Goal: Task Accomplishment & Management: Complete application form

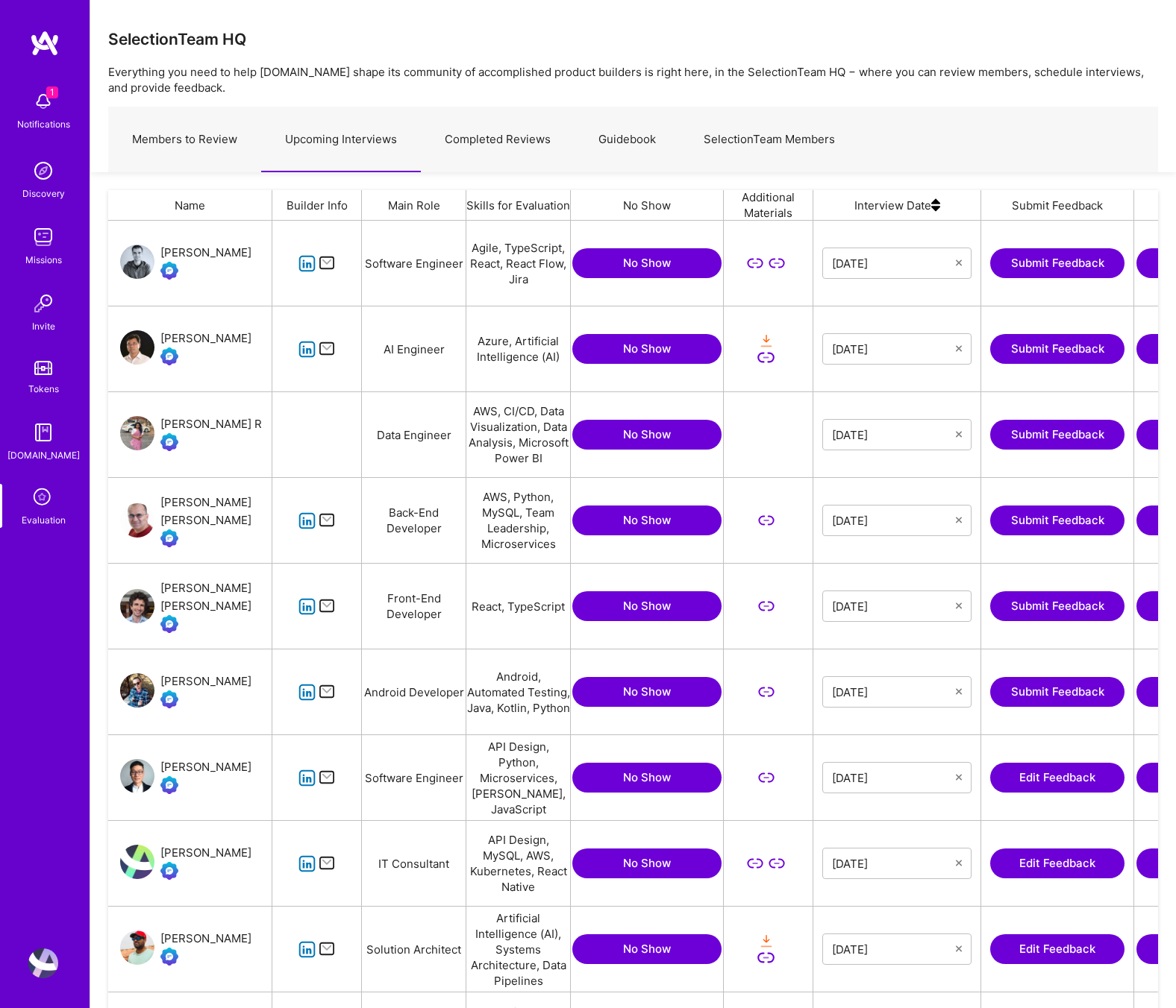
scroll to position [852, 1050]
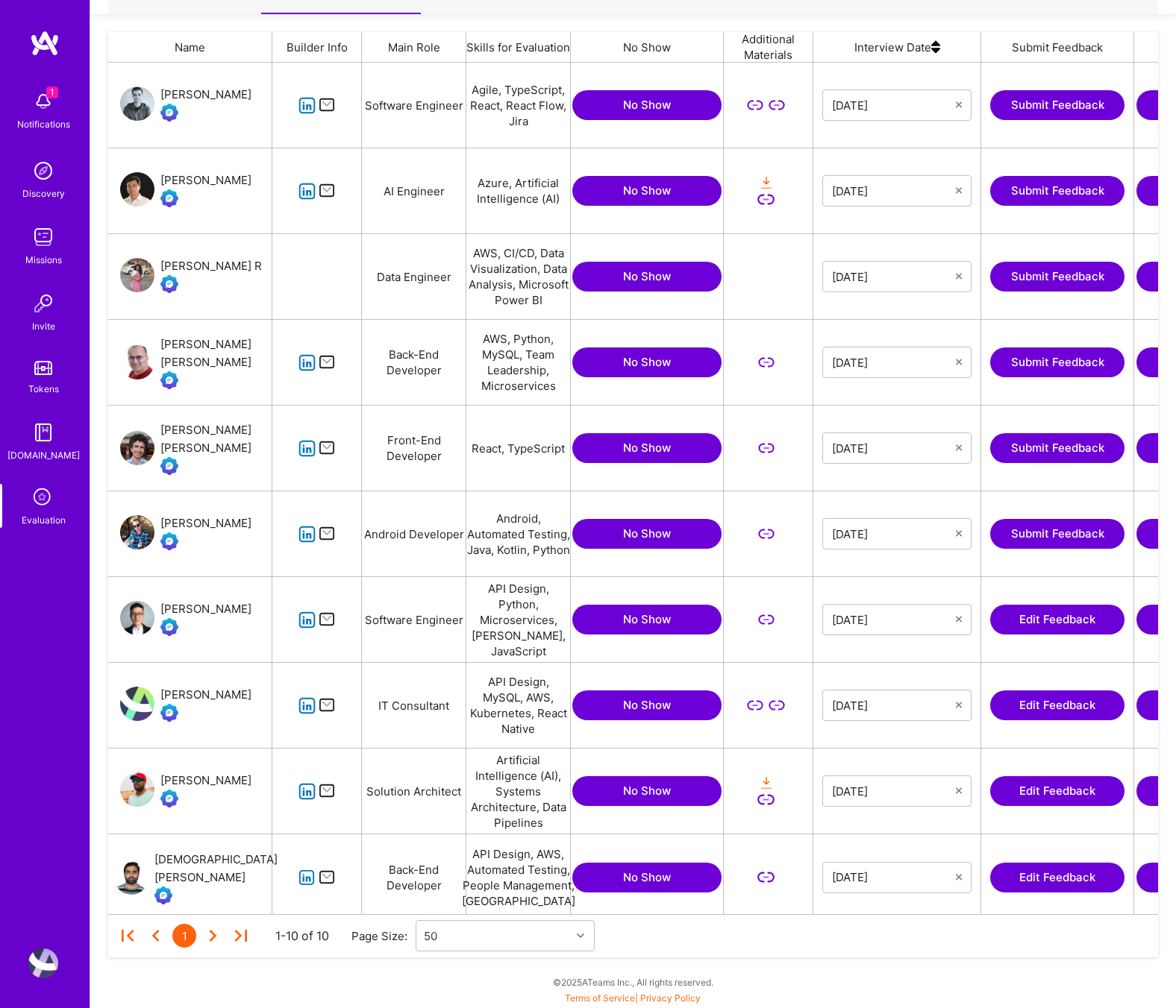
click at [307, 877] on icon "grid" at bounding box center [307, 878] width 17 height 17
click at [1071, 881] on button "Edit Feedback" at bounding box center [1056, 877] width 134 height 30
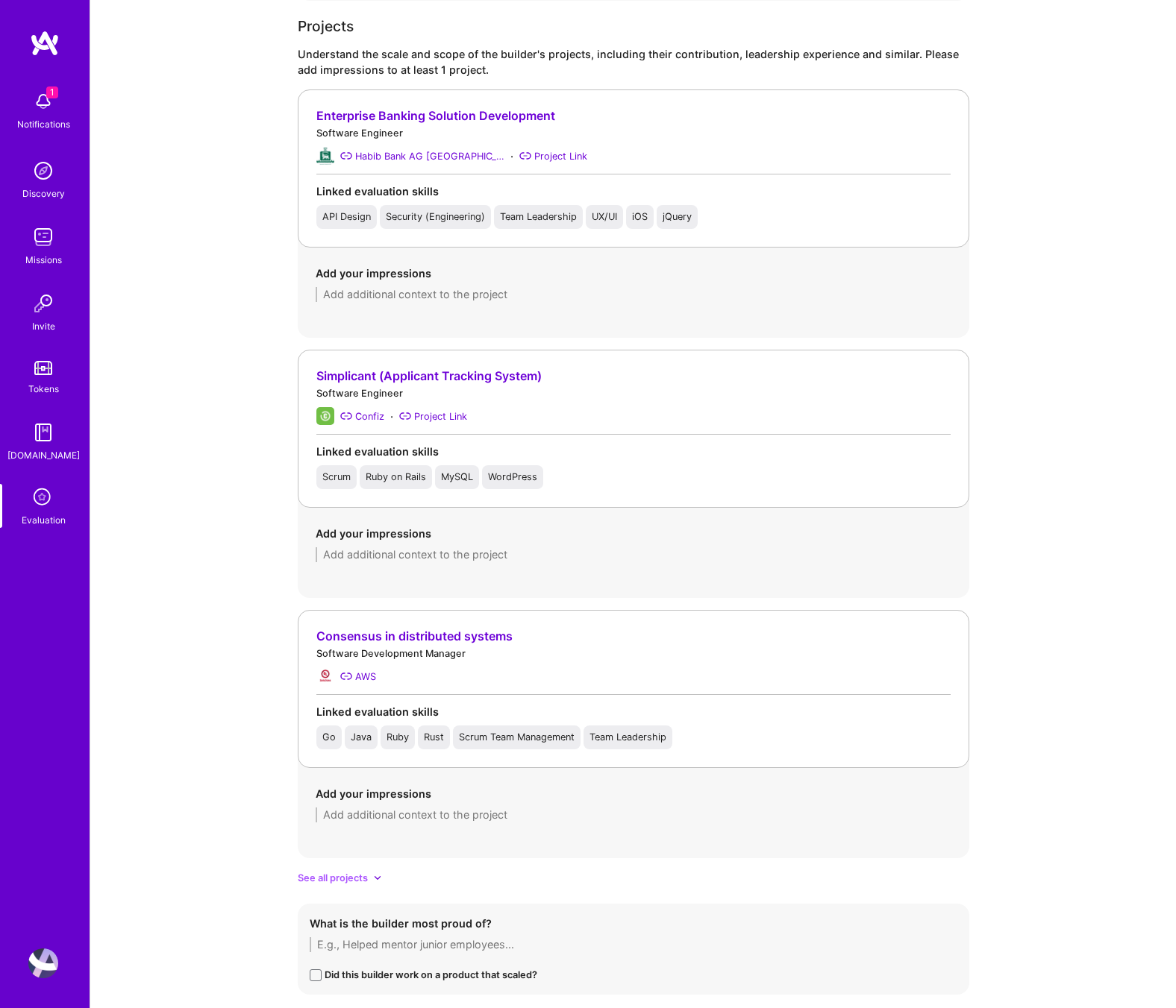
scroll to position [1142, 0]
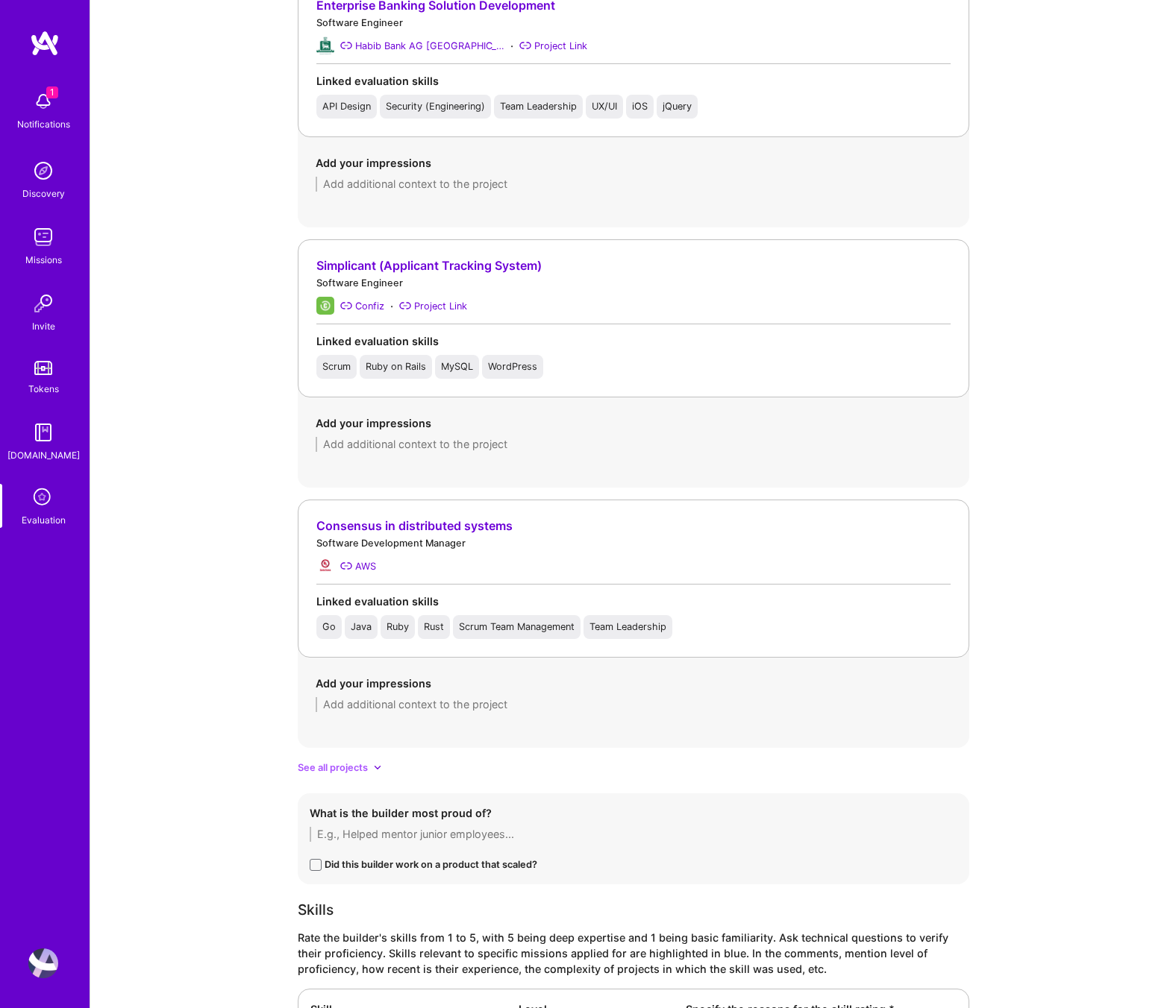
click at [354, 759] on div "Projects Understand the scale and scope of the builder's projects, including th…" at bounding box center [633, 342] width 672 height 867
click at [366, 777] on form "Evaluation feedback on builder Use this form to document your builder evaluatio…" at bounding box center [633, 388] width 672 height 3025
click at [364, 770] on span "See all projects" at bounding box center [333, 768] width 70 height 15
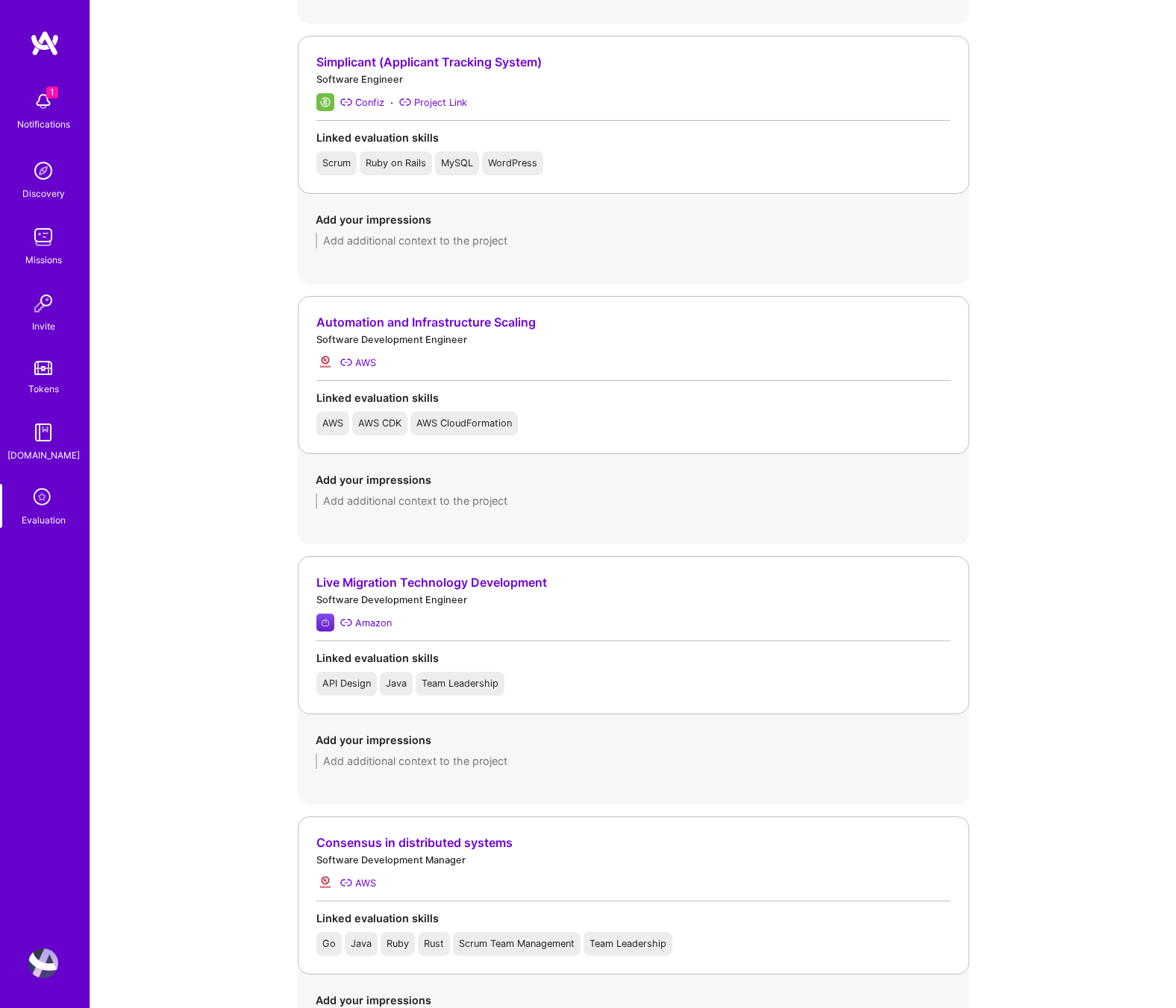
scroll to position [1414, 0]
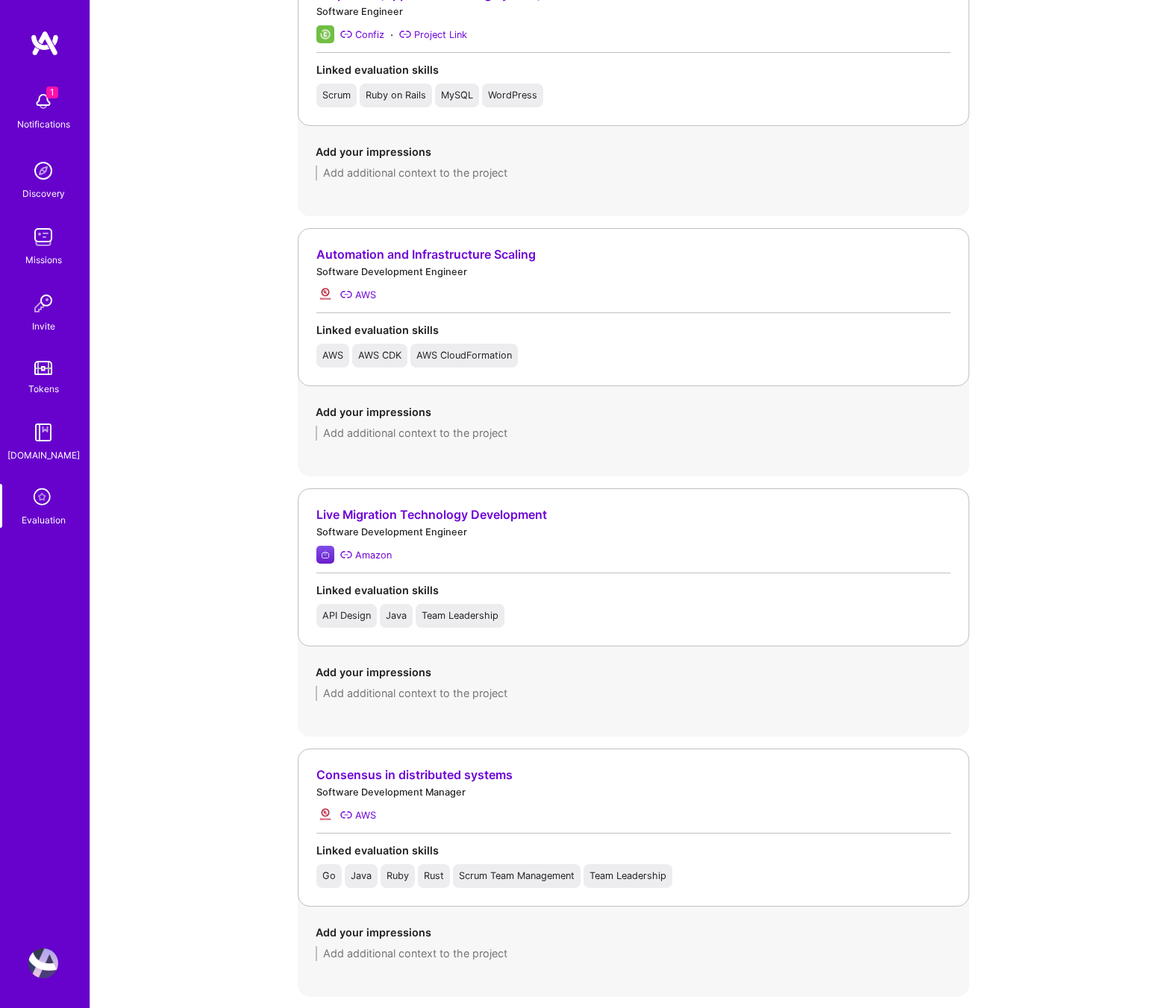
click at [527, 515] on div "Live Migration Technology Development" at bounding box center [633, 515] width 634 height 15
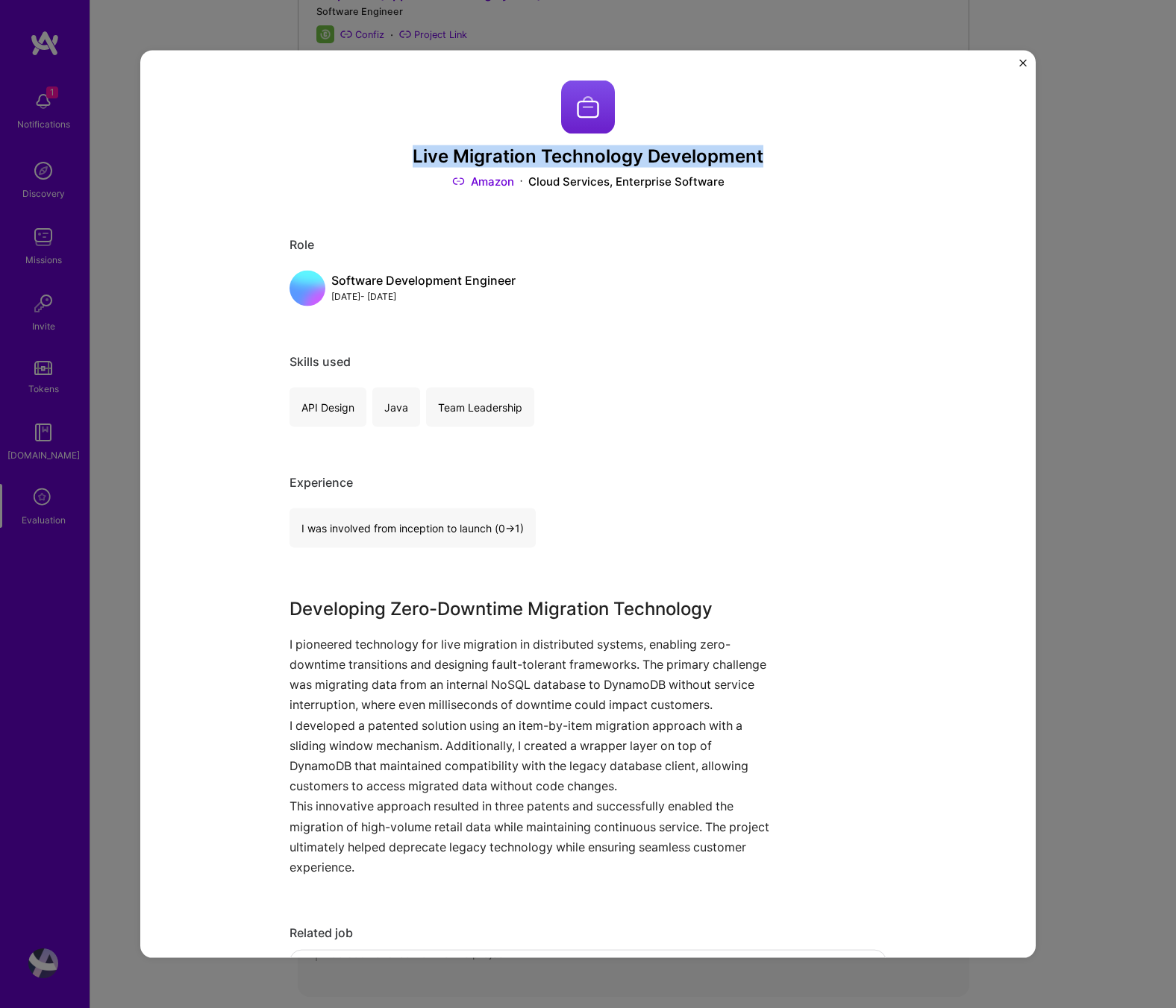
drag, startPoint x: 772, startPoint y: 157, endPoint x: 376, endPoint y: 158, distance: 396.0
click at [376, 158] on h3 "Live Migration Technology Development" at bounding box center [587, 157] width 597 height 21
copy h3 "Live Migration Technology Development"
click at [1166, 168] on div "Live Migration Technology Development Amazon Cloud Services, Enterprise Softwar…" at bounding box center [588, 504] width 1176 height 1008
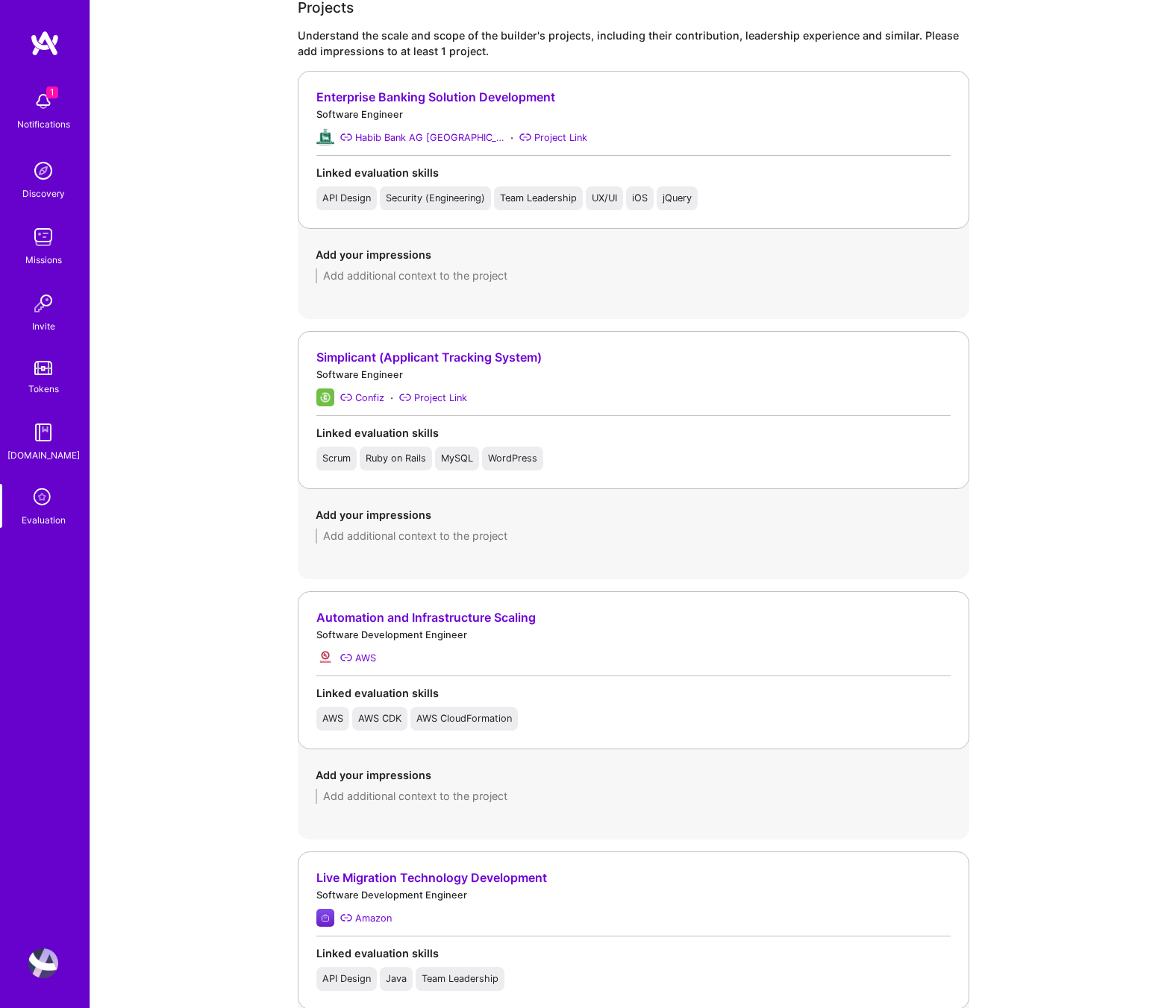
scroll to position [943, 0]
